Goal: Task Accomplishment & Management: Complete application form

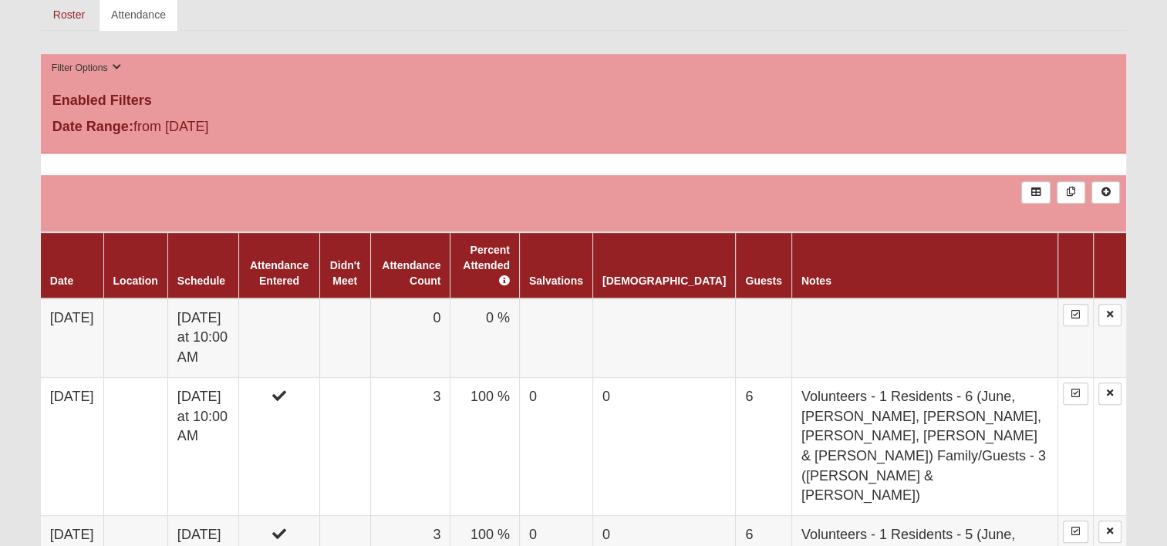
scroll to position [694, 0]
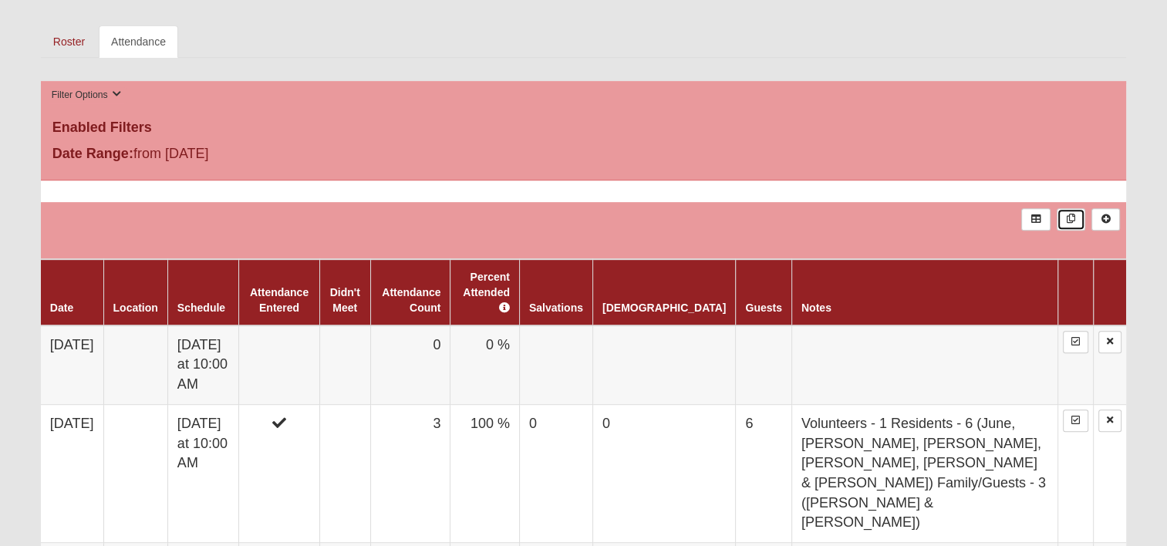
click at [1068, 213] on link at bounding box center [1071, 219] width 29 height 22
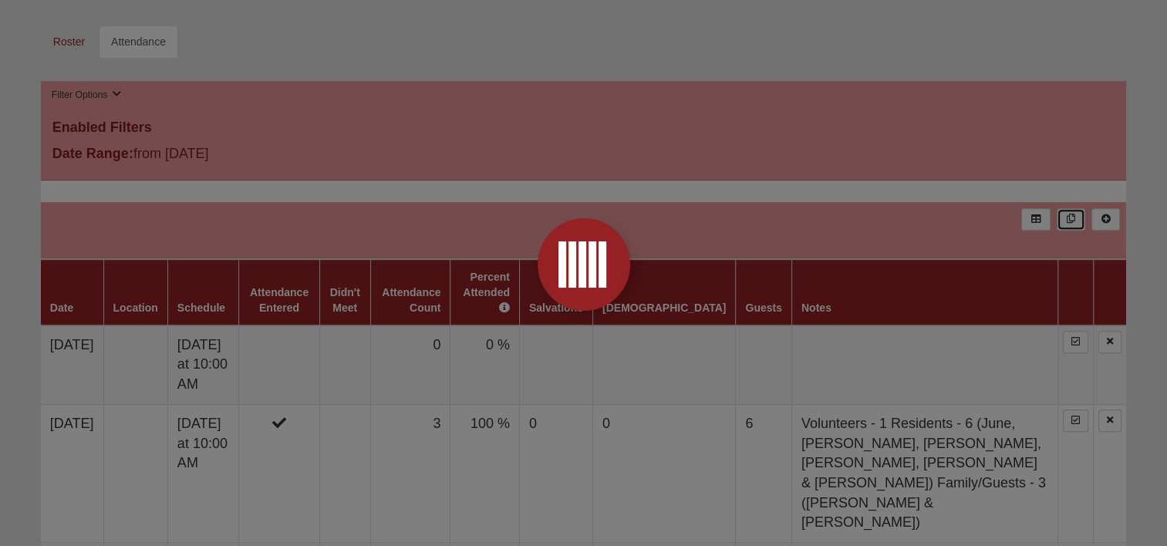
scroll to position [766, 0]
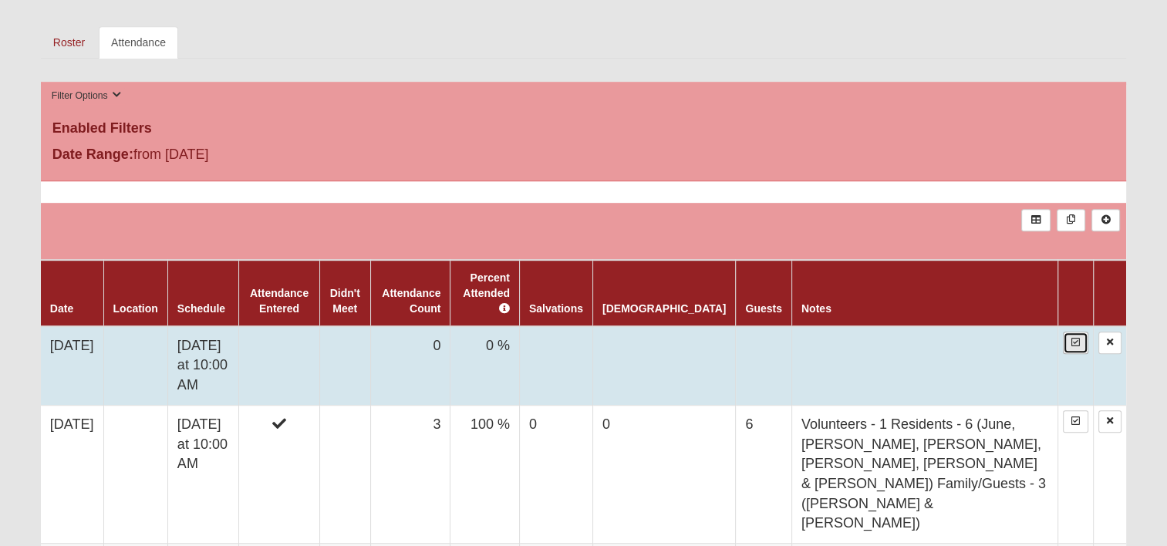
click at [1077, 332] on link at bounding box center [1075, 343] width 25 height 22
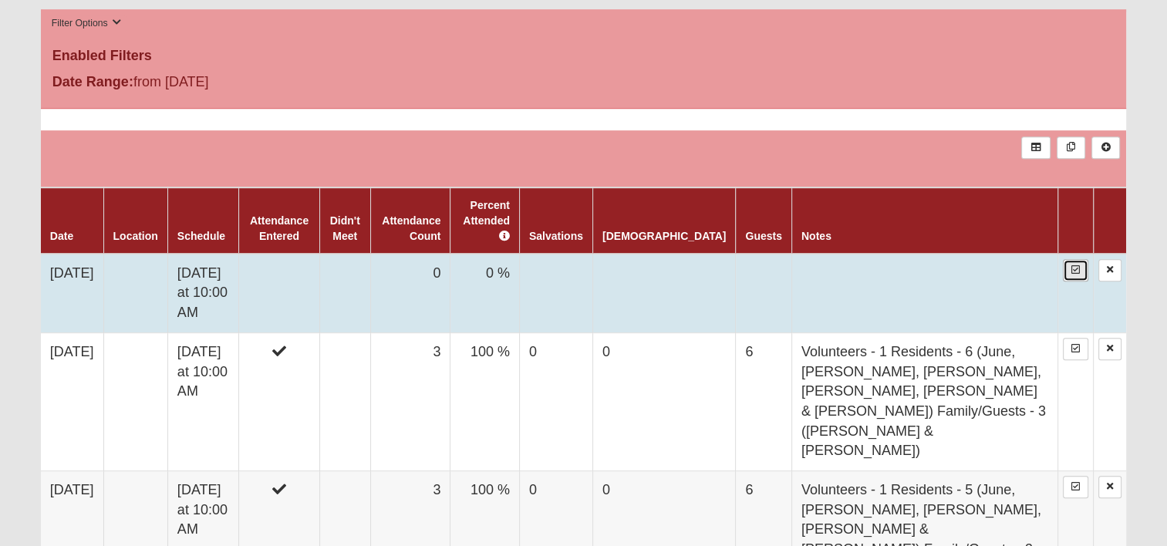
scroll to position [694, 0]
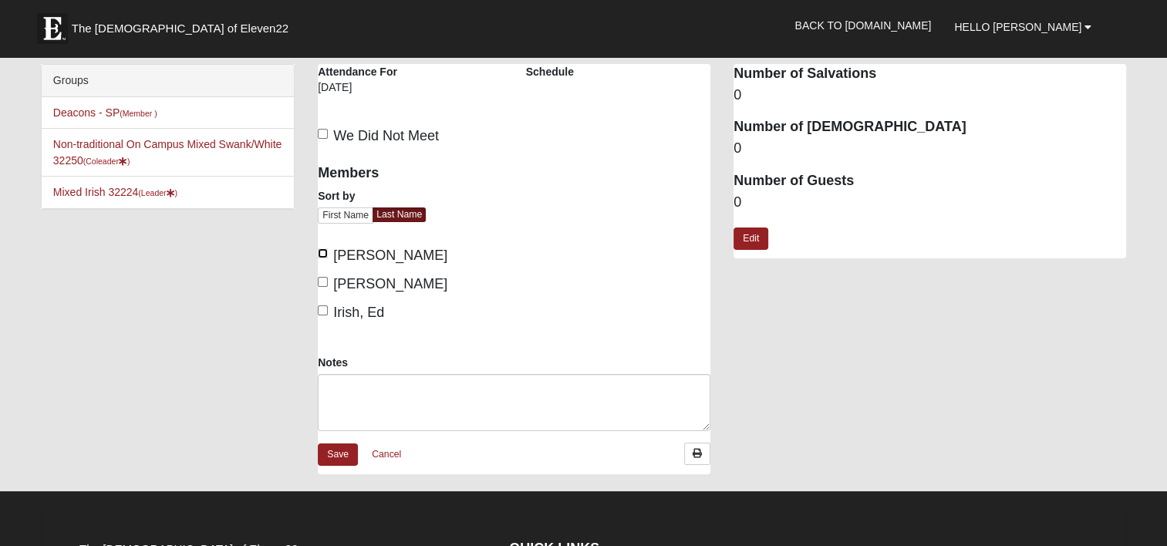
click at [324, 251] on input "Antram, Dale" at bounding box center [323, 253] width 10 height 10
checkbox input "true"
click at [323, 281] on input "Antram, Marilyn" at bounding box center [323, 282] width 10 height 10
checkbox input "true"
click at [325, 308] on input "Irish, Ed" at bounding box center [323, 310] width 10 height 10
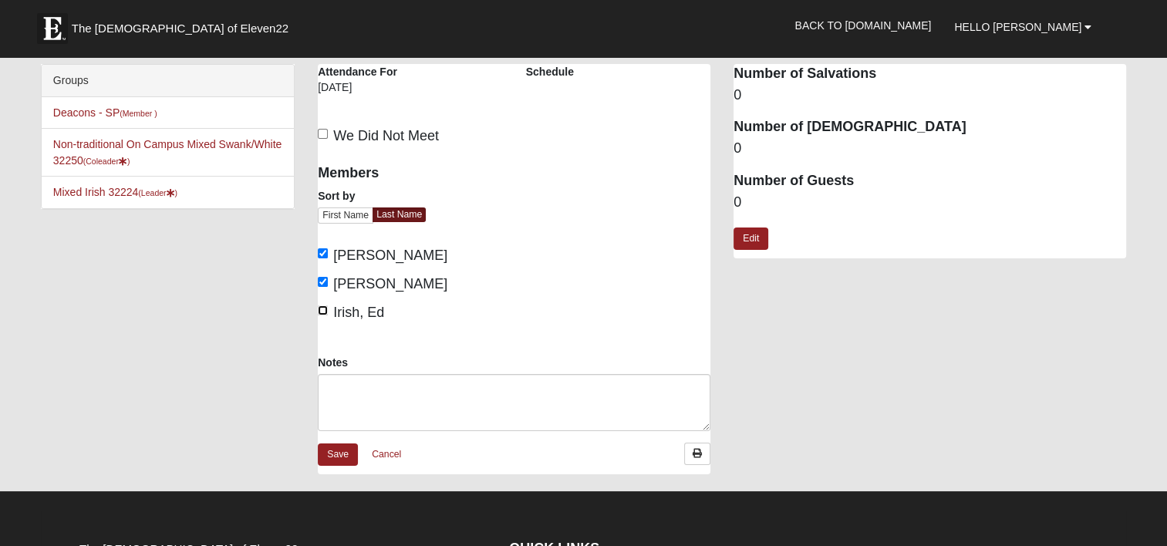
checkbox input "true"
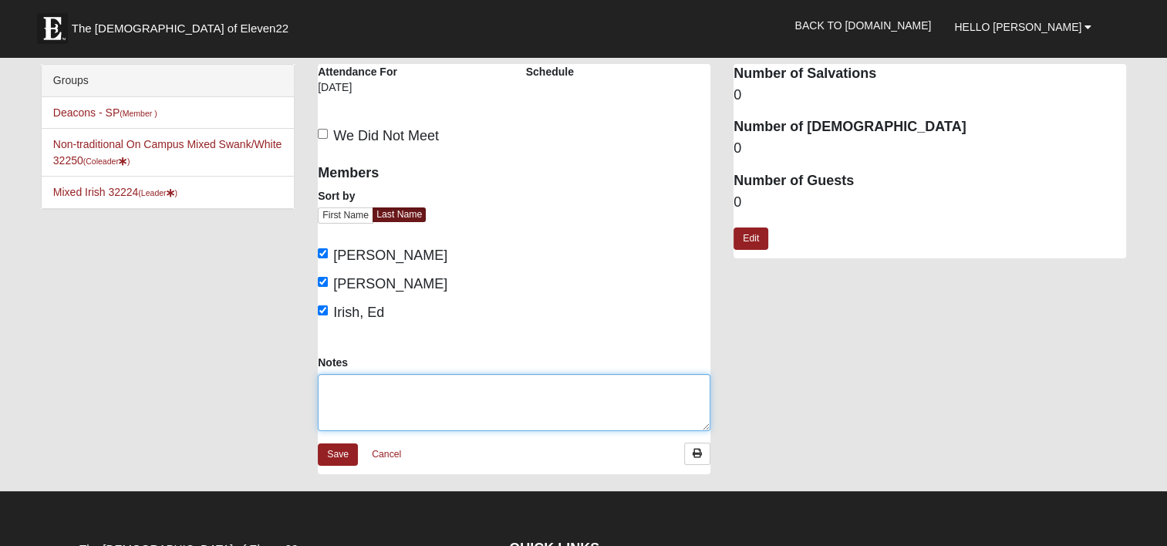
click at [349, 386] on textarea "Notes" at bounding box center [514, 402] width 393 height 57
paste textarea "Volunteers - 1 Residents - 6 (June, [PERSON_NAME], [PERSON_NAME], [PERSON_NAME]…"
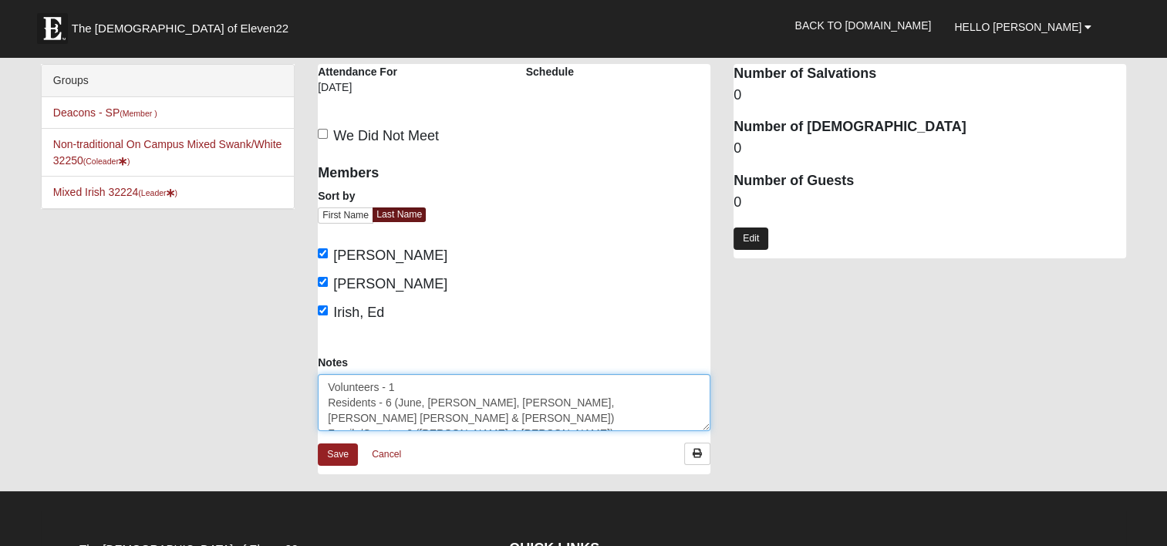
type textarea "Volunteers - 1 Residents - 6 (June, [PERSON_NAME], [PERSON_NAME], [PERSON_NAME]…"
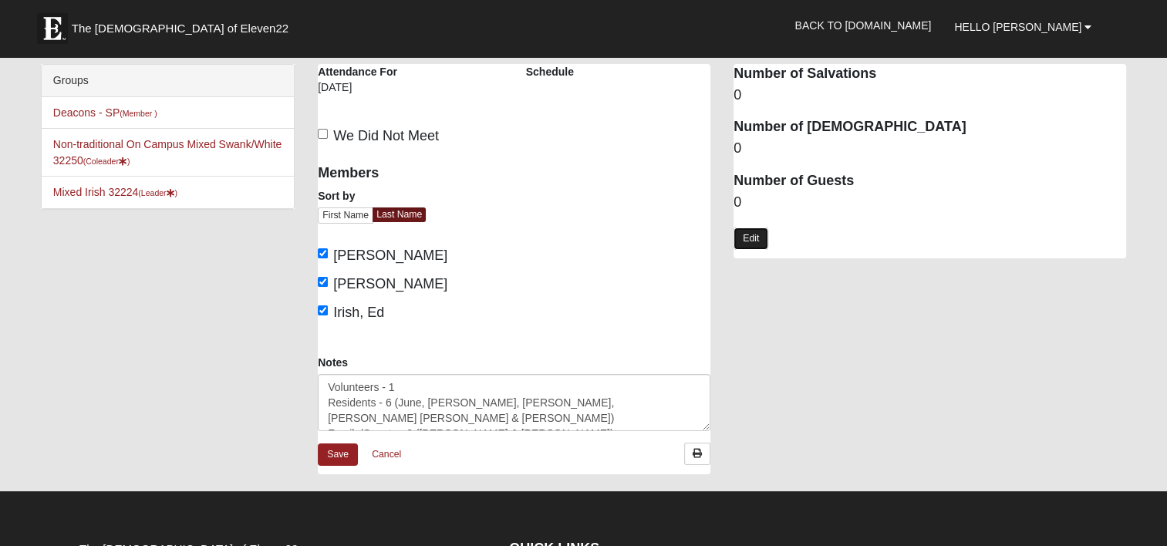
click at [747, 238] on link "Edit" at bounding box center [751, 239] width 35 height 22
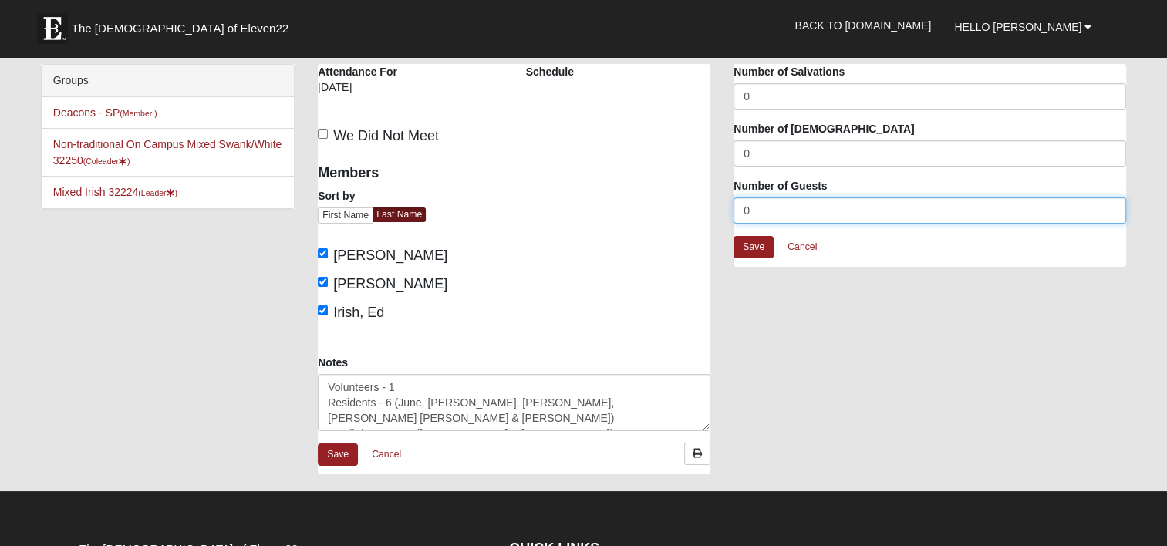
drag, startPoint x: 754, startPoint y: 210, endPoint x: 729, endPoint y: 203, distance: 25.6
click at [729, 203] on div "Attendance Occurrence Attributes Number of Salvations 0 Number of Baptisms 0 Nu…" at bounding box center [930, 173] width 416 height 218
type input "6"
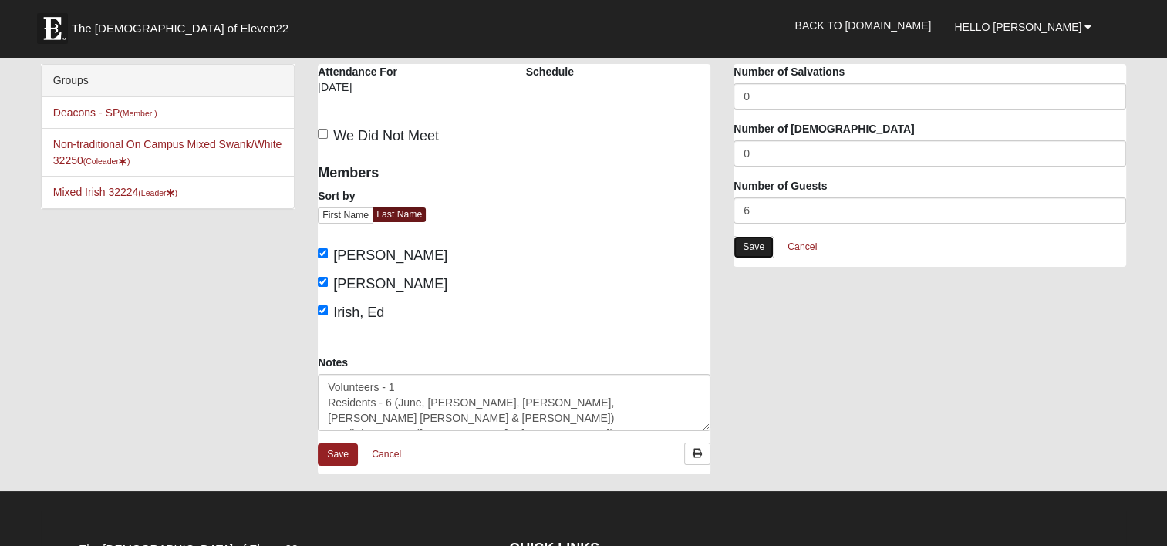
click at [765, 242] on link "Save" at bounding box center [754, 247] width 40 height 22
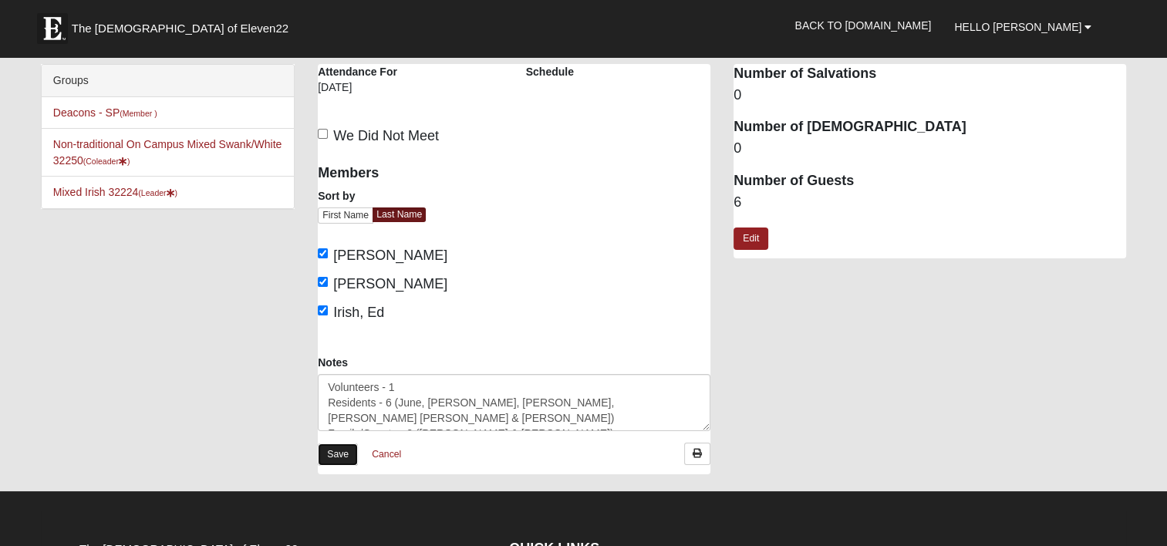
click at [342, 450] on link "Save" at bounding box center [338, 455] width 40 height 22
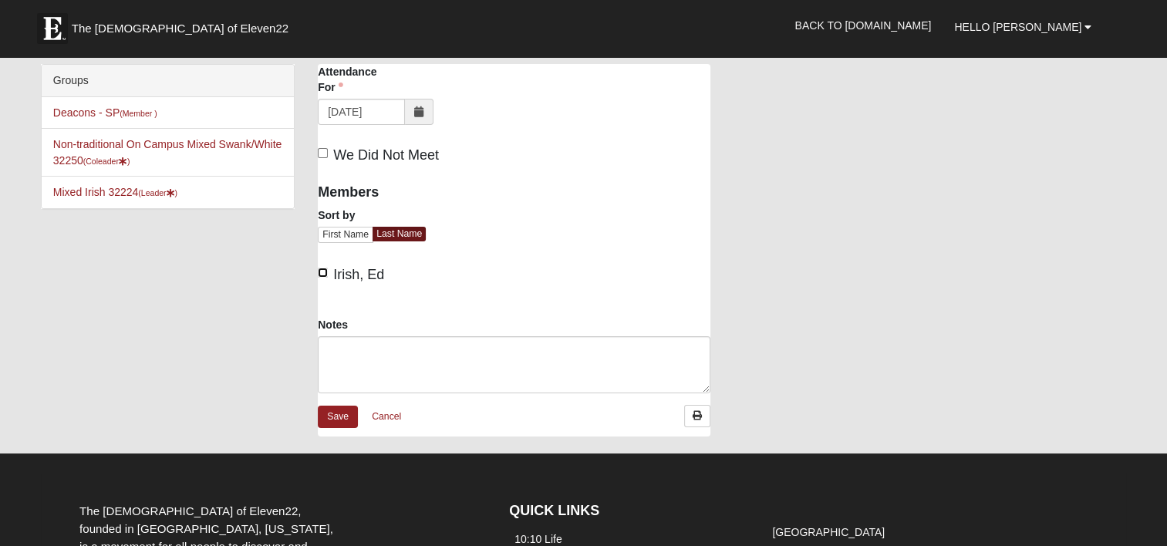
click at [322, 270] on input "Irish, Ed" at bounding box center [323, 273] width 10 height 10
checkbox input "true"
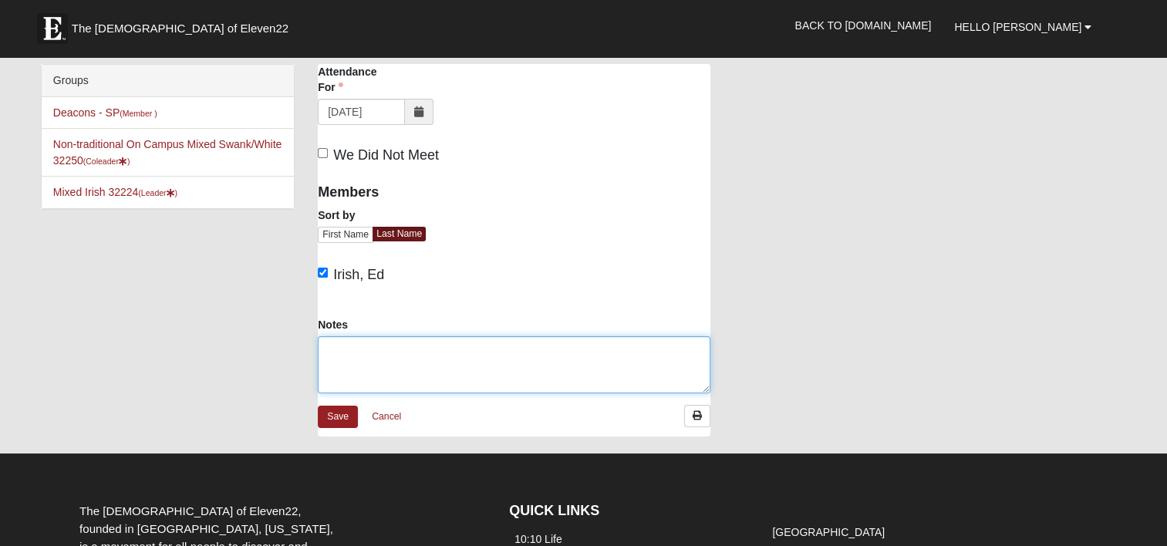
click at [364, 351] on textarea "Notes" at bounding box center [514, 364] width 393 height 57
paste textarea "Volunteers - 1 Residents - 6 (June, [PERSON_NAME], [PERSON_NAME], [PERSON_NAME]…"
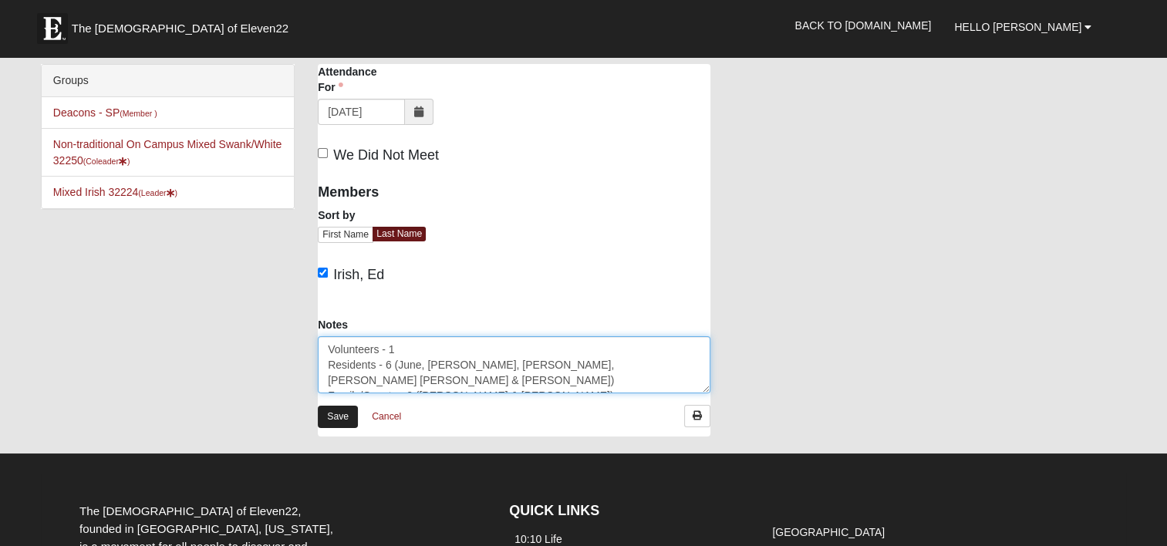
type textarea "Volunteers - 1 Residents - 6 (June, [PERSON_NAME], [PERSON_NAME], [PERSON_NAME]…"
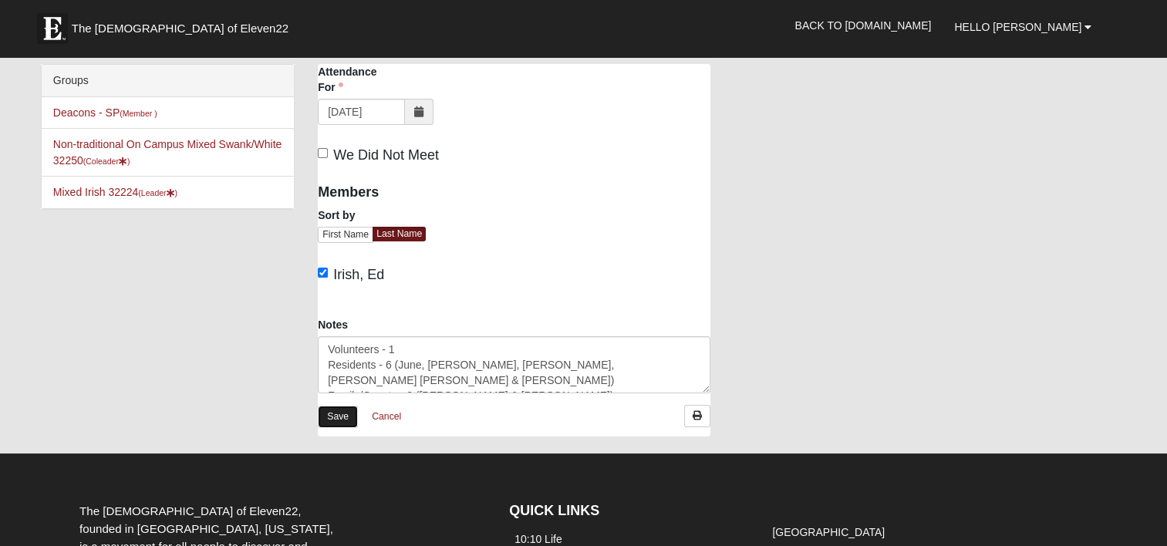
click at [342, 407] on link "Save" at bounding box center [338, 417] width 40 height 22
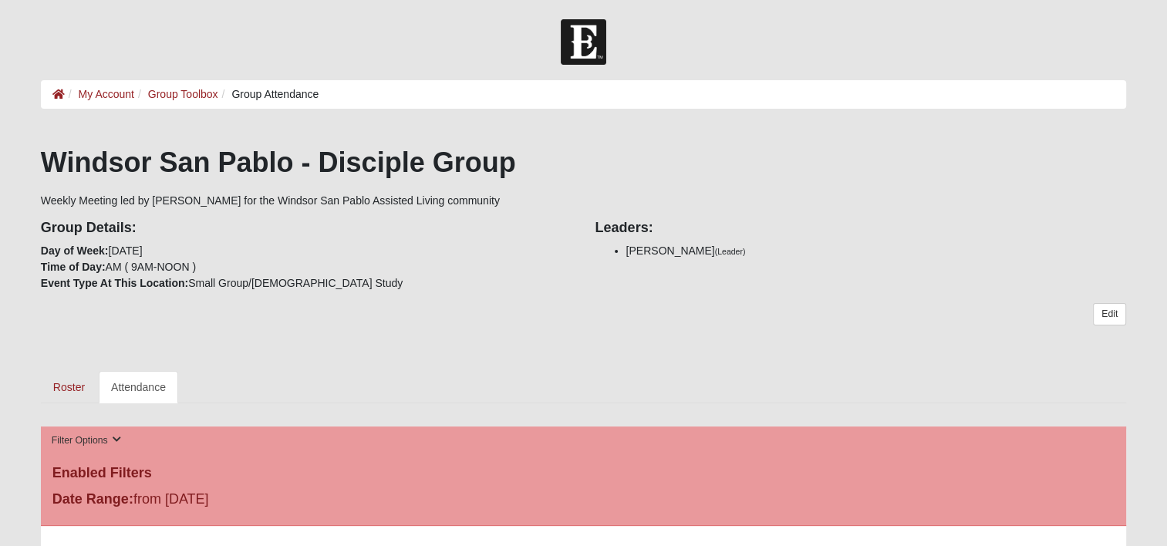
scroll to position [231, 0]
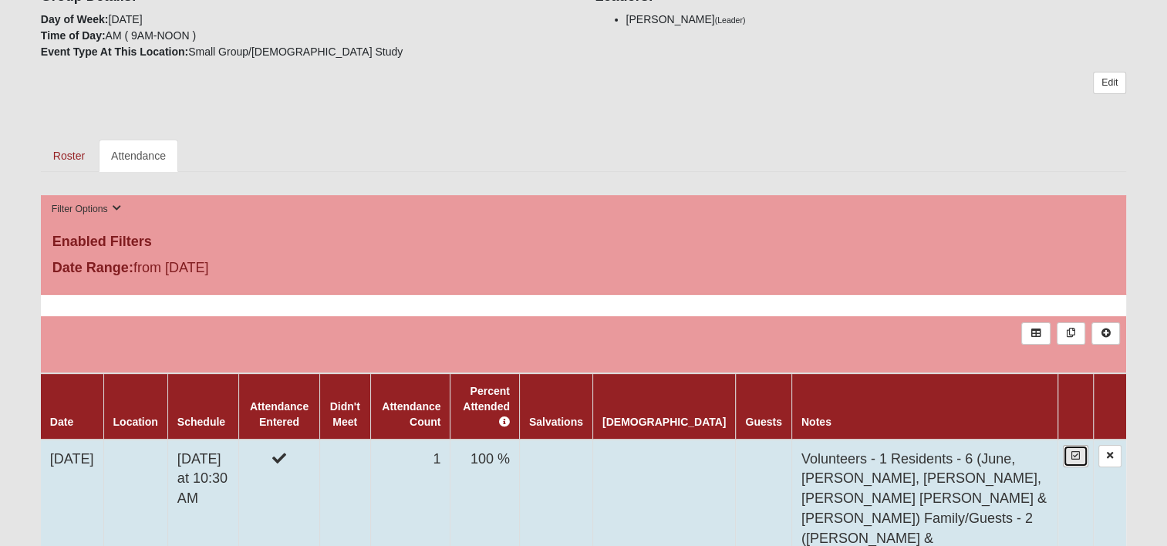
click at [1071, 445] on link at bounding box center [1075, 456] width 25 height 22
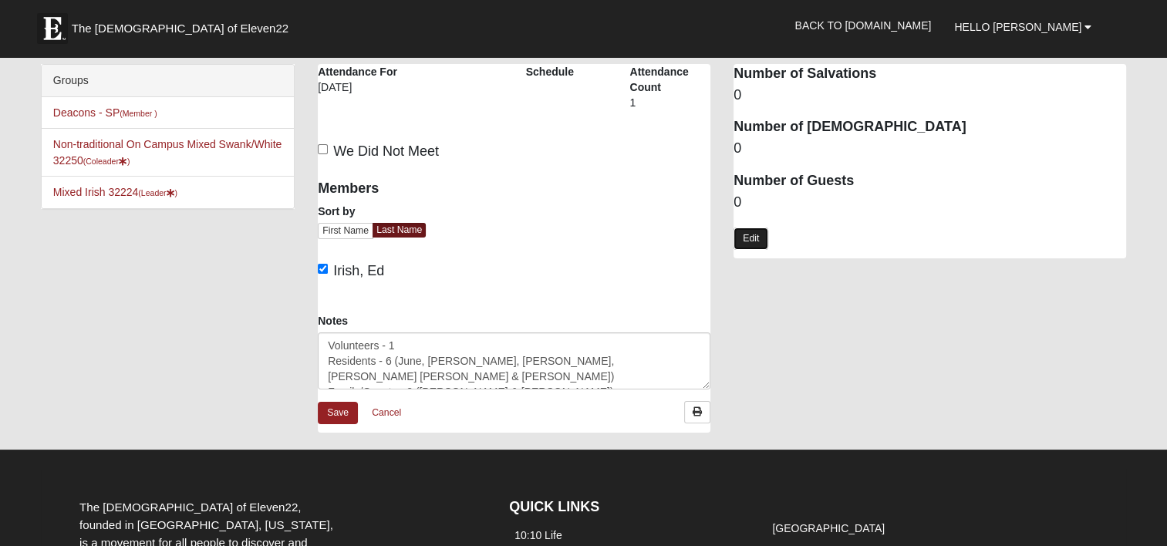
click at [757, 234] on link "Edit" at bounding box center [751, 239] width 35 height 22
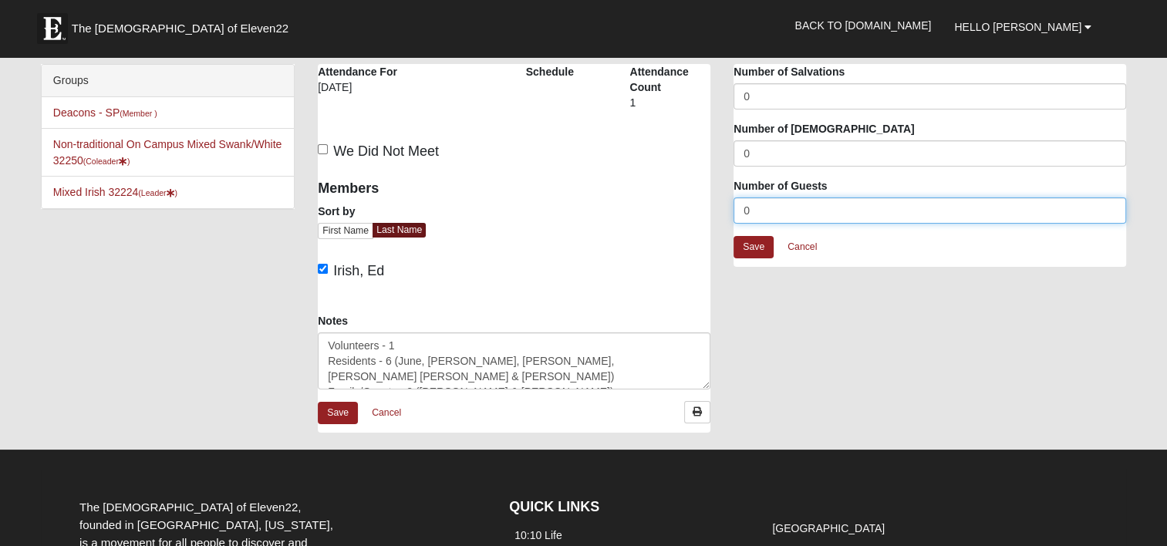
drag, startPoint x: 755, startPoint y: 207, endPoint x: 740, endPoint y: 204, distance: 15.7
click at [740, 204] on input "0" at bounding box center [930, 210] width 393 height 26
type input "8"
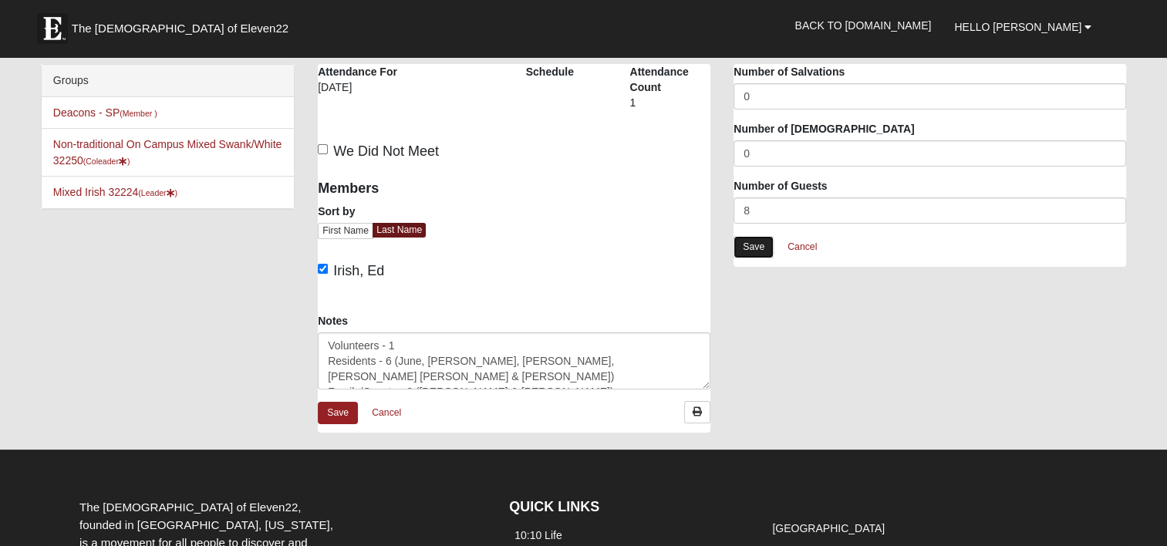
click at [753, 245] on link "Save" at bounding box center [754, 247] width 40 height 22
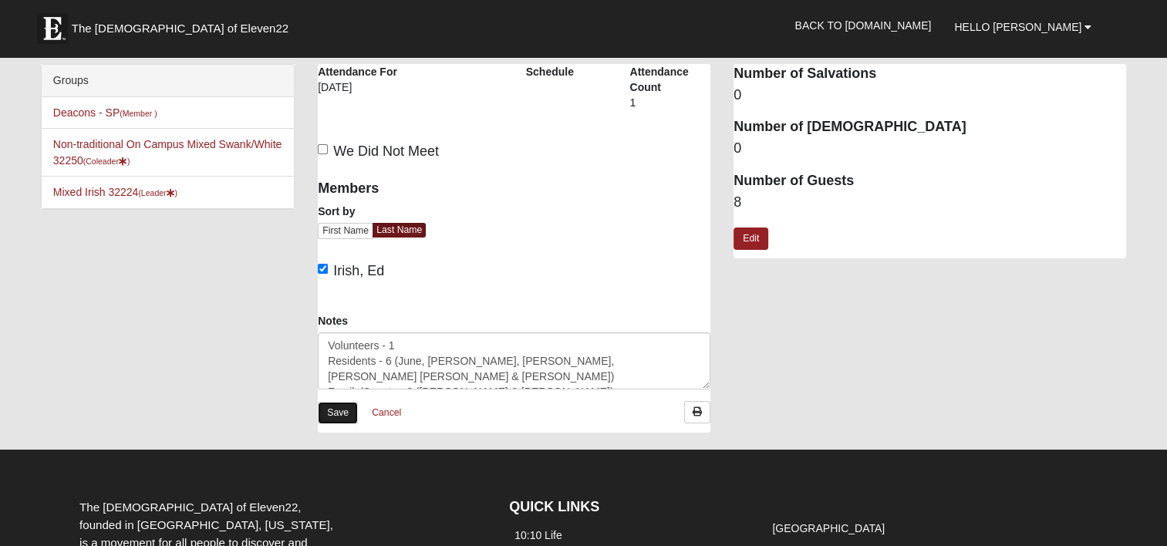
click at [339, 418] on link "Save" at bounding box center [338, 413] width 40 height 22
